Goal: Information Seeking & Learning: Learn about a topic

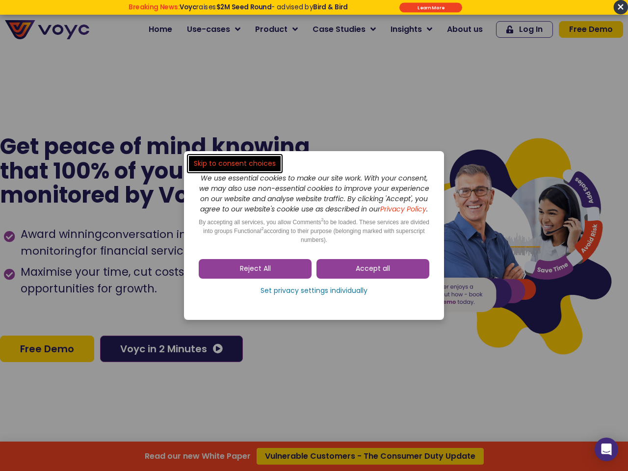
click at [373, 274] on span "Accept all" at bounding box center [373, 269] width 34 height 10
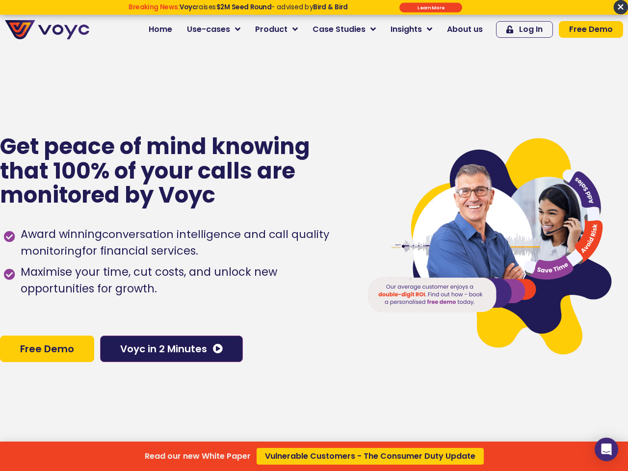
click at [255, 274] on div "Read our new White Paper Vulnerable Customers - The Consumer Duty Update" at bounding box center [314, 235] width 628 height 471
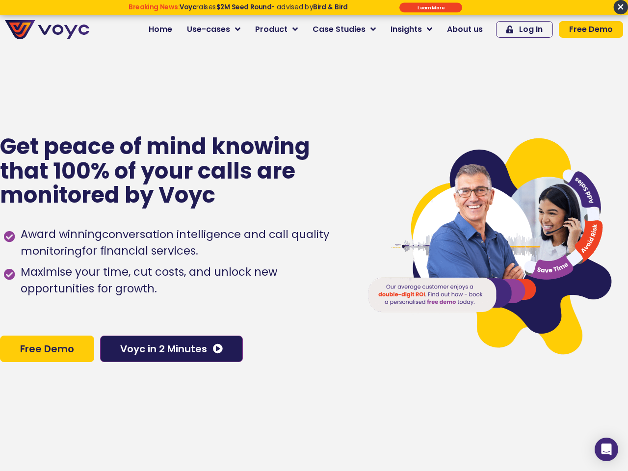
click at [314, 296] on span "Maximise your time, cut costs, and unlock new opportunities for growth." at bounding box center [183, 280] width 330 height 33
